Goal: Task Accomplishment & Management: Complete application form

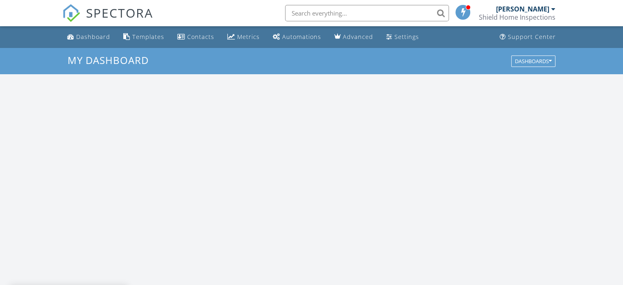
scroll to position [759, 636]
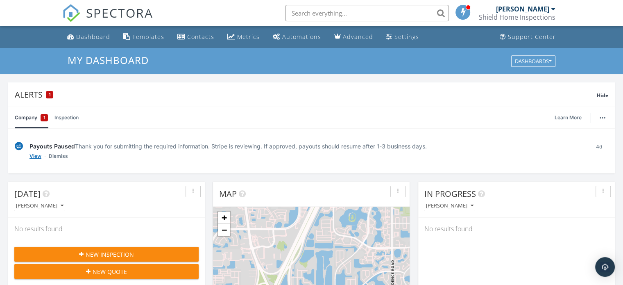
click at [35, 157] on link "View" at bounding box center [36, 156] width 12 height 8
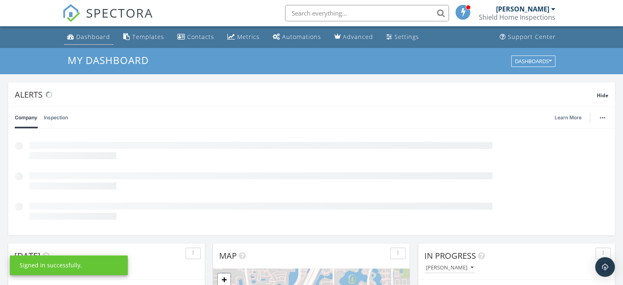
click at [105, 34] on div "Dashboard" at bounding box center [93, 37] width 34 height 8
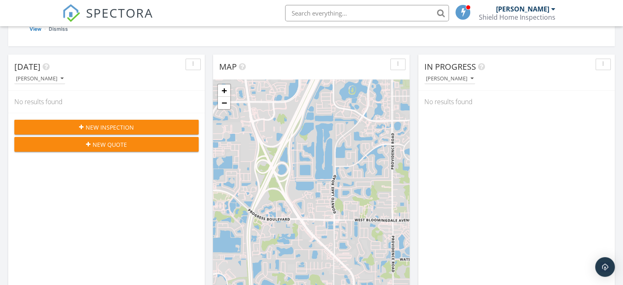
scroll to position [128, 0]
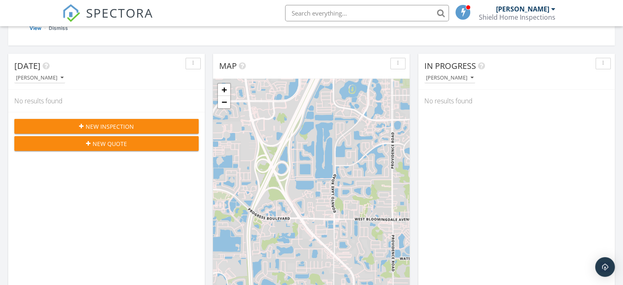
click at [109, 124] on span "New Inspection" at bounding box center [110, 126] width 48 height 9
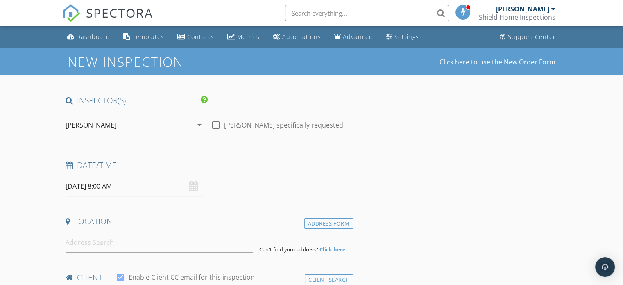
click at [158, 189] on input "09/30/2025 8:00 AM" at bounding box center [135, 186] width 139 height 20
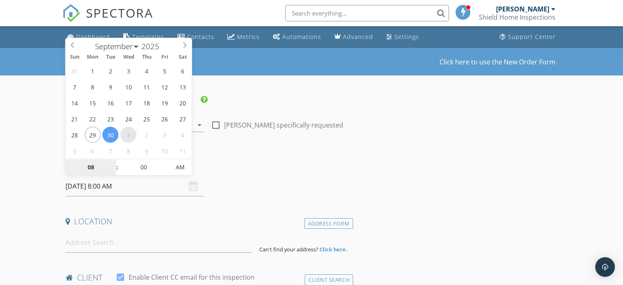
select select "9"
type input "10/01/2025 8:00 AM"
type input "09"
type input "10/01/2025 9:00 AM"
click at [112, 164] on span at bounding box center [113, 163] width 6 height 8
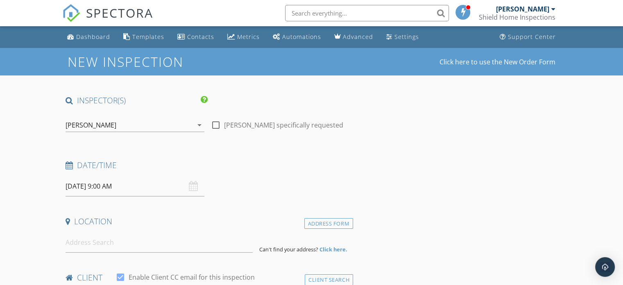
click at [226, 160] on h4 "Date/Time" at bounding box center [208, 165] width 284 height 11
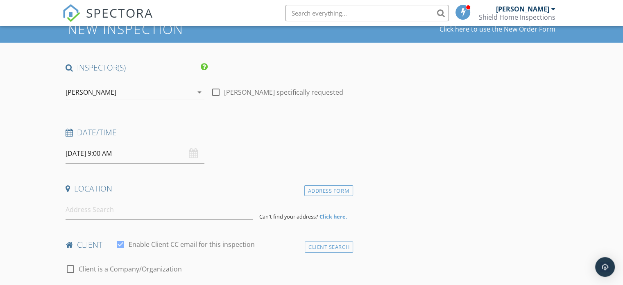
scroll to position [50, 0]
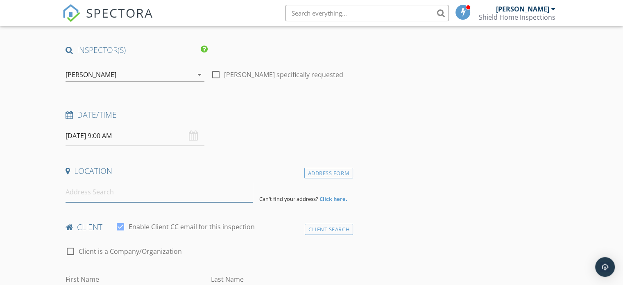
click at [169, 191] on input at bounding box center [159, 192] width 187 height 20
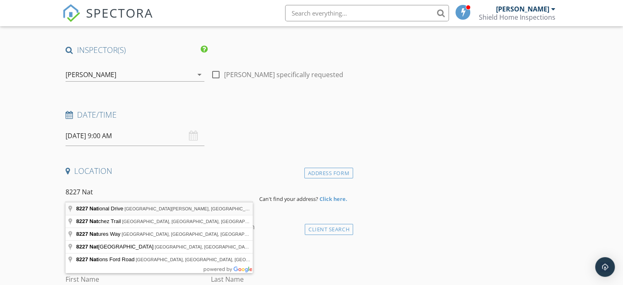
type input "8227 National Drive, Port Richey, FL, USA"
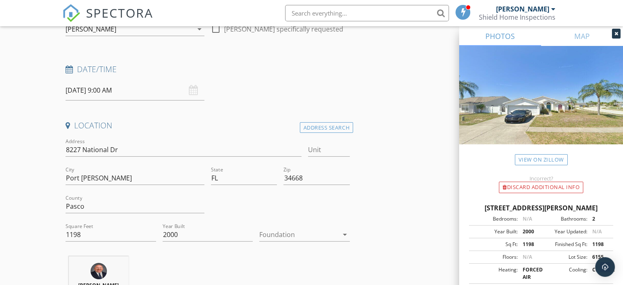
scroll to position [97, 0]
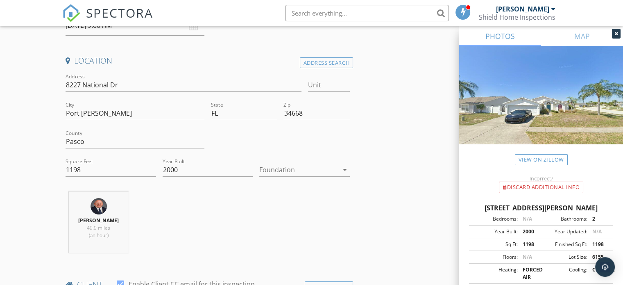
scroll to position [162, 0]
click at [344, 169] on icon "arrow_drop_down" at bounding box center [345, 168] width 10 height 10
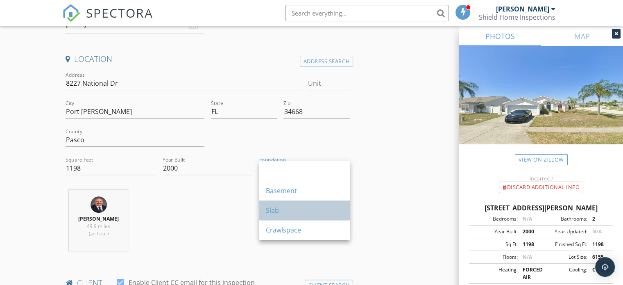
click at [327, 206] on div "Slab" at bounding box center [304, 210] width 77 height 10
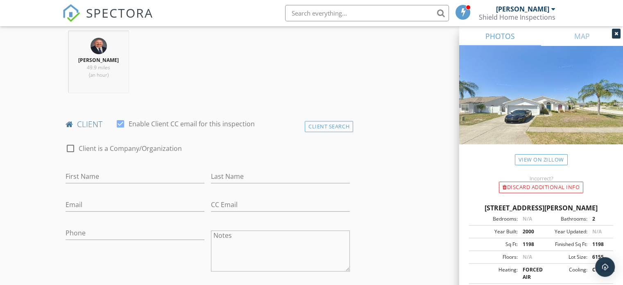
scroll to position [322, 0]
click at [140, 173] on input "First Name" at bounding box center [135, 175] width 139 height 14
type input "j"
type input "Jason"
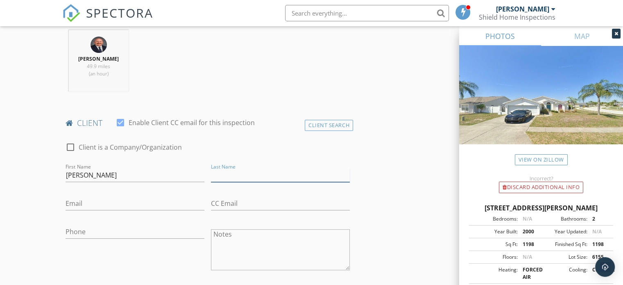
click at [241, 172] on input "Last Name" at bounding box center [280, 175] width 139 height 14
type input "Nussbaum"
click at [148, 200] on input "Email" at bounding box center [135, 204] width 139 height 14
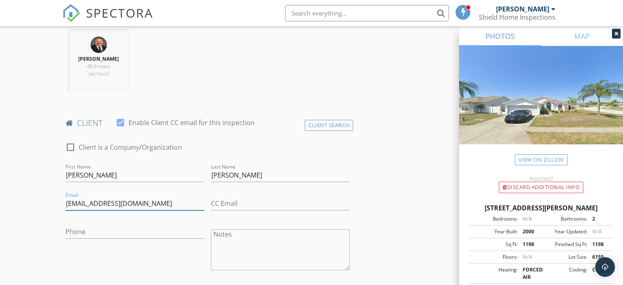
type input "Nussyjason@gmail.com"
click at [128, 229] on input "Phone" at bounding box center [135, 232] width 139 height 14
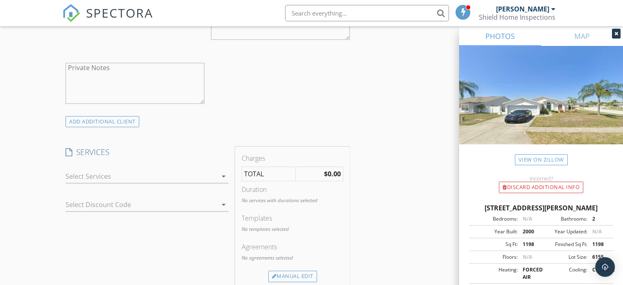
scroll to position [554, 0]
type input "[PHONE_NUMBER]"
click at [218, 170] on div "arrow_drop_down" at bounding box center [222, 175] width 11 height 10
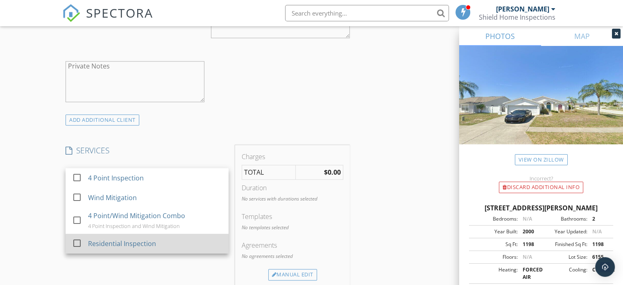
click at [77, 244] on div at bounding box center [77, 243] width 14 height 14
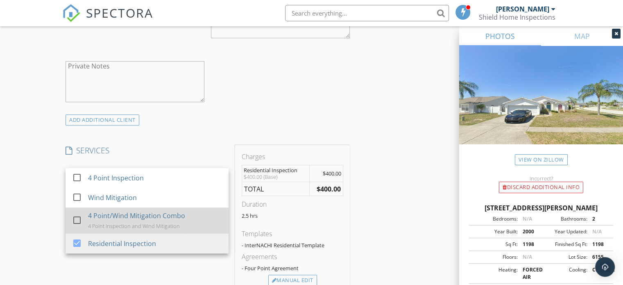
click at [78, 220] on div at bounding box center [77, 220] width 14 height 14
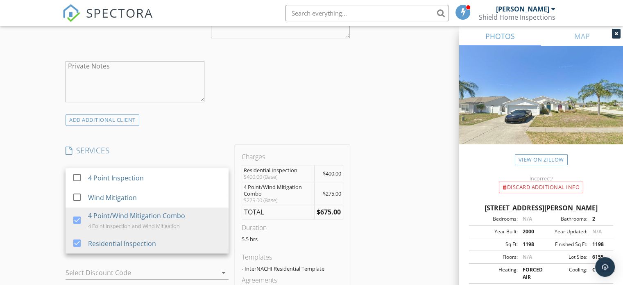
click at [304, 105] on div "check_box_outline_blank Client is a Company/Organization First Name Jason Last …" at bounding box center [207, 8] width 291 height 212
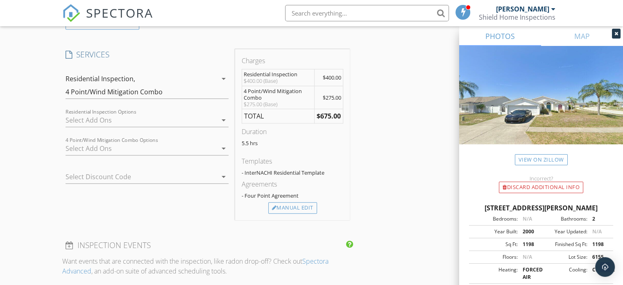
scroll to position [654, 0]
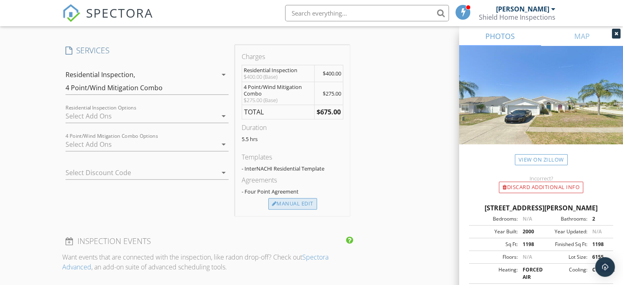
click at [302, 201] on div "Manual Edit" at bounding box center [292, 203] width 49 height 11
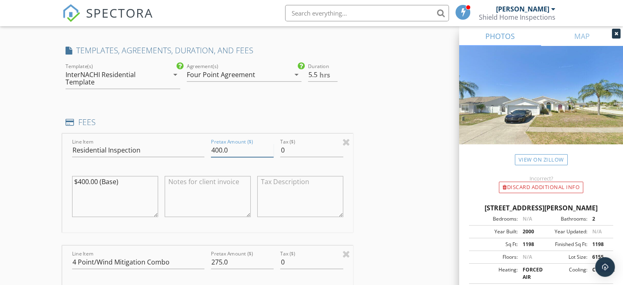
click at [224, 149] on input "400.0" at bounding box center [242, 150] width 63 height 14
type input "550.00"
click at [369, 157] on div "INSPECTOR(S) check_box Bryan Mitchell PRIMARY Bryan Mitchell arrow_drop_down ch…" at bounding box center [311, 217] width 499 height 1553
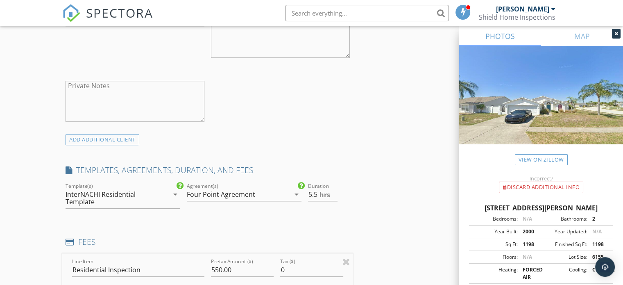
scroll to position [534, 0]
click at [172, 193] on icon "arrow_drop_down" at bounding box center [175, 194] width 10 height 10
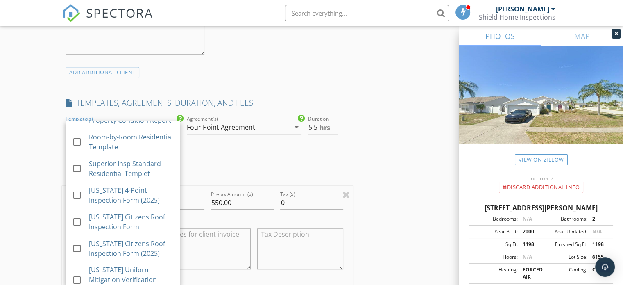
scroll to position [126, 0]
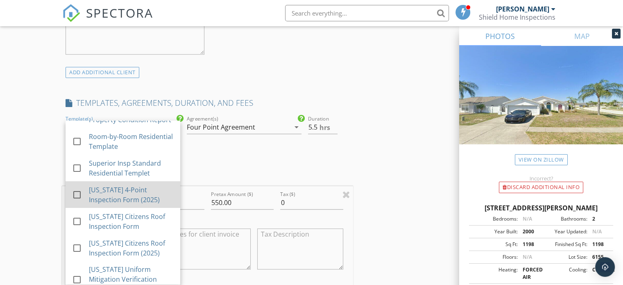
click at [76, 200] on div at bounding box center [77, 195] width 14 height 14
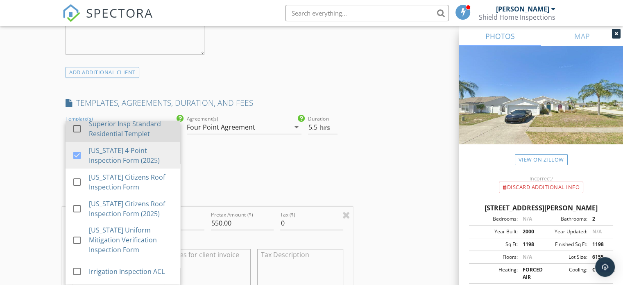
scroll to position [175, 0]
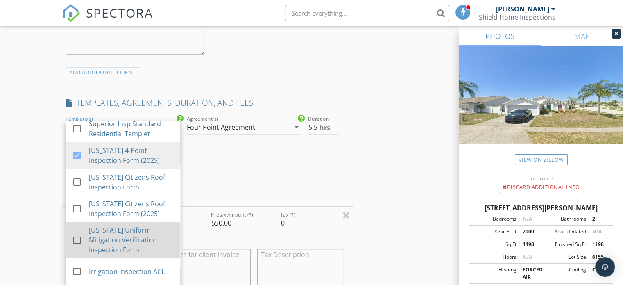
click at [76, 240] on div at bounding box center [77, 240] width 14 height 14
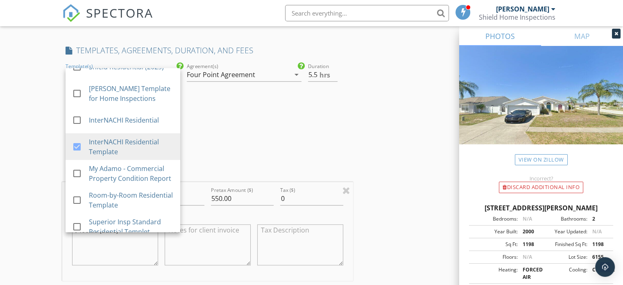
scroll to position [0, 0]
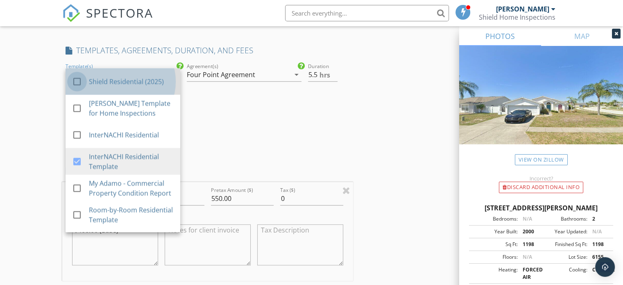
click at [76, 80] on div at bounding box center [77, 82] width 14 height 14
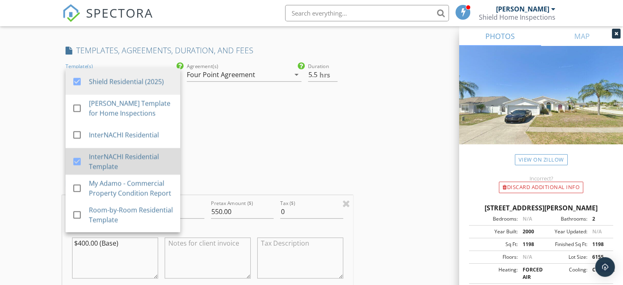
click at [74, 161] on div at bounding box center [77, 162] width 14 height 14
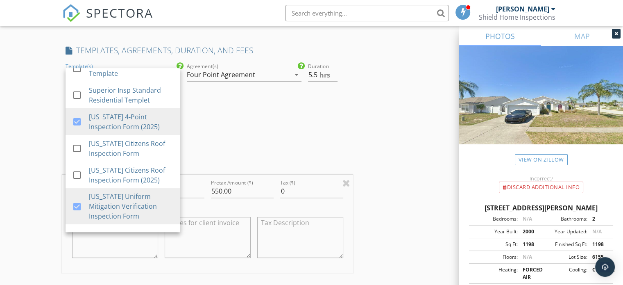
scroll to position [149, 0]
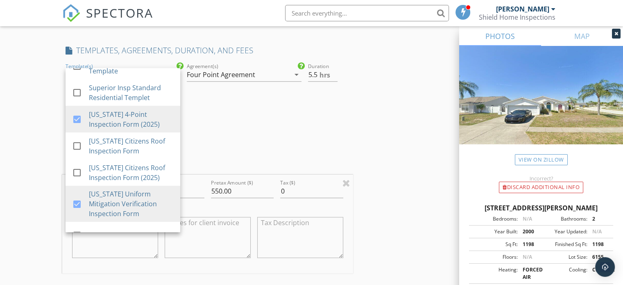
click at [205, 144] on div "INSPECTOR(S) check_box Bryan Mitchell PRIMARY Bryan Mitchell arrow_drop_down ch…" at bounding box center [207, 214] width 291 height 1546
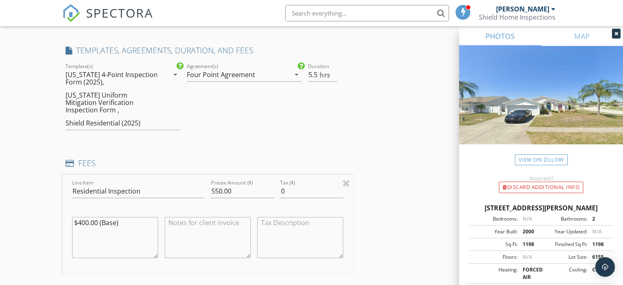
click at [295, 72] on icon "arrow_drop_down" at bounding box center [297, 75] width 10 height 10
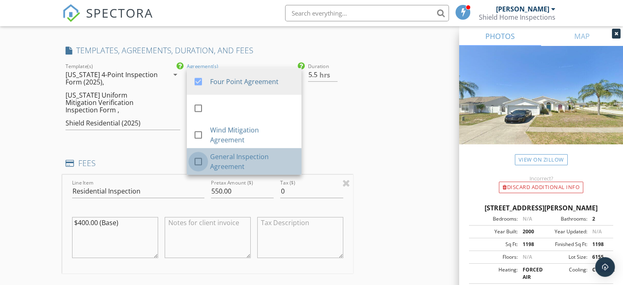
click at [198, 158] on div at bounding box center [198, 162] width 14 height 14
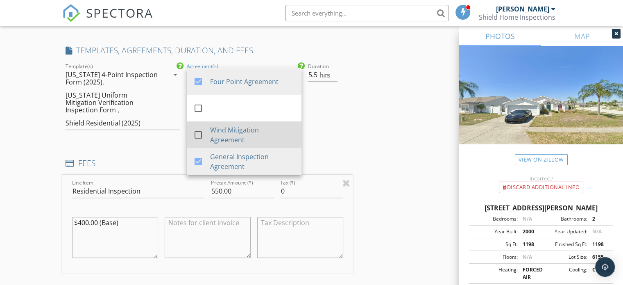
click at [198, 136] on div at bounding box center [198, 135] width 14 height 14
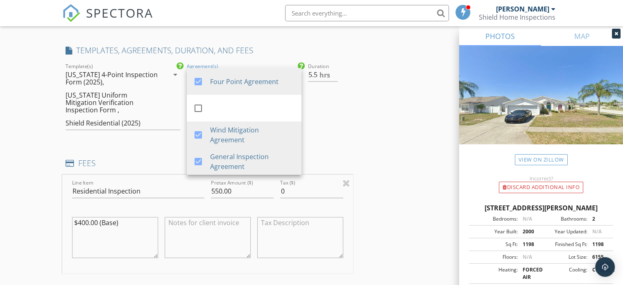
click at [318, 111] on div "Duration 5.5 hrs" at bounding box center [329, 99] width 48 height 77
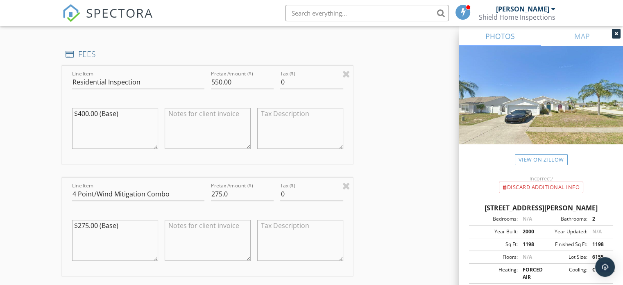
scroll to position [762, 0]
click at [126, 109] on textarea "$400.00 (Base)" at bounding box center [115, 129] width 86 height 41
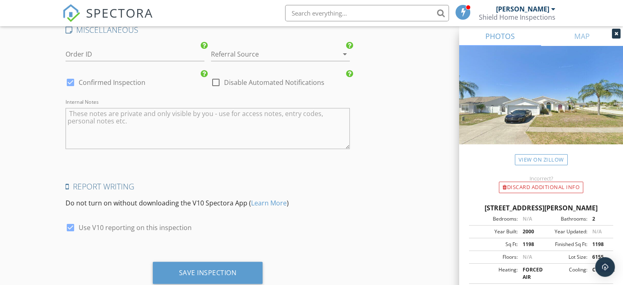
scroll to position [1414, 0]
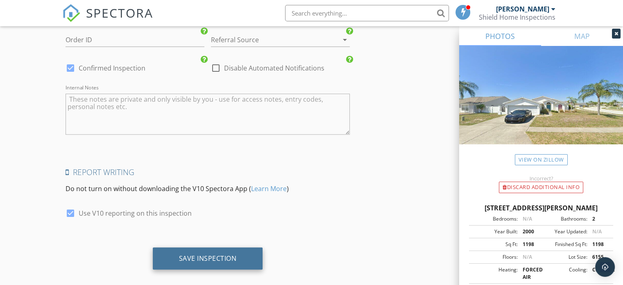
click at [209, 254] on div "Save Inspection" at bounding box center [208, 258] width 58 height 8
